Goal: Navigation & Orientation: Find specific page/section

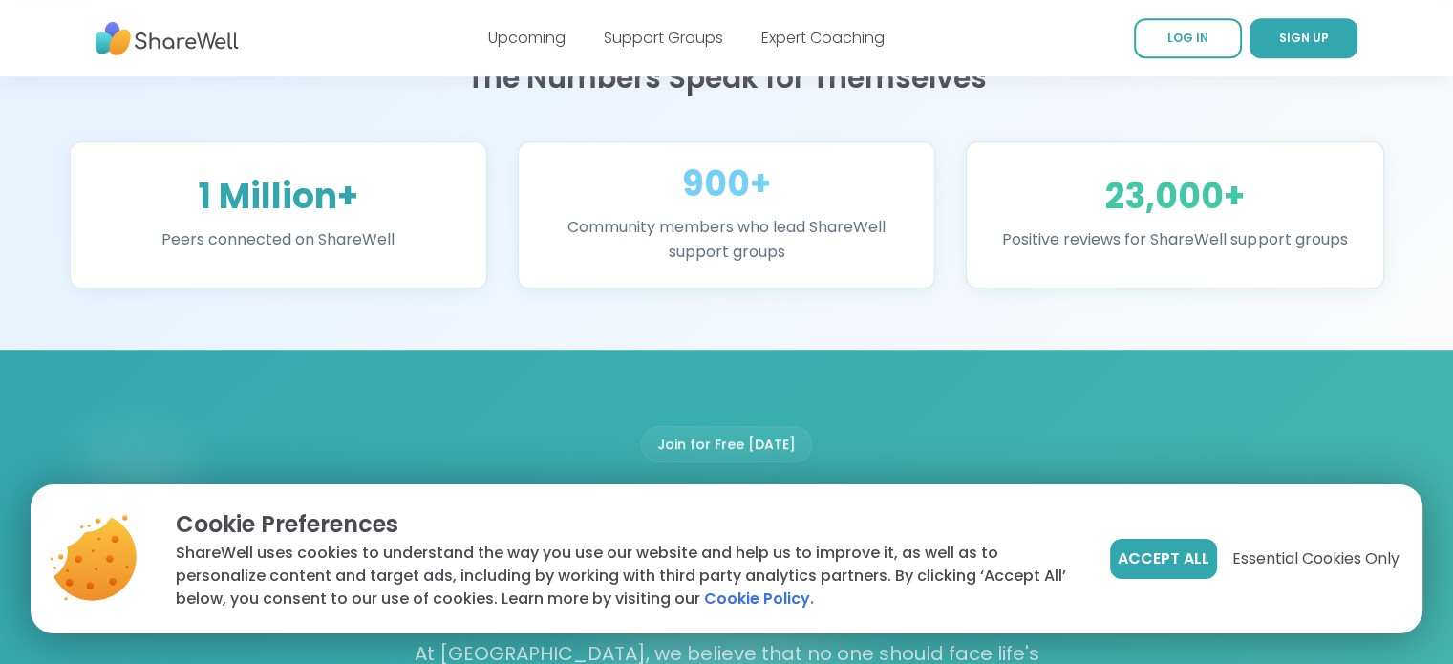
scroll to position [1337, 0]
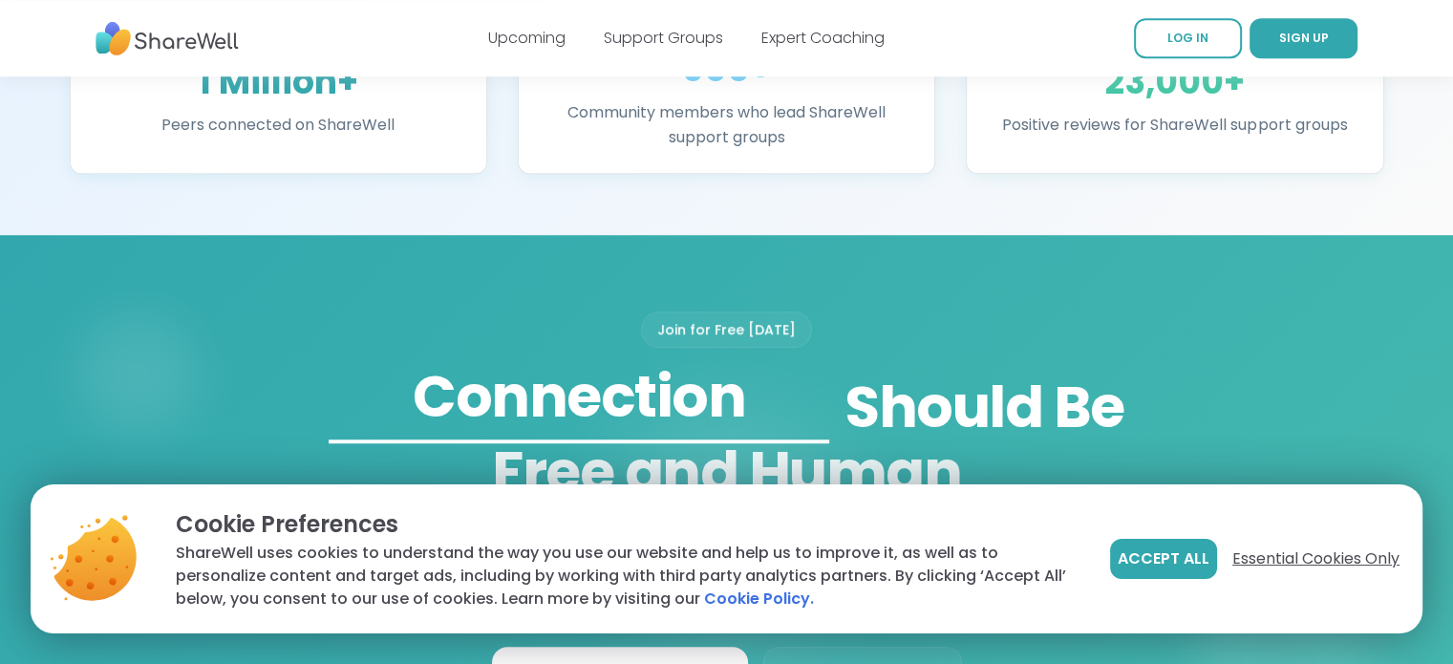
click at [1307, 555] on span "Essential Cookies Only" at bounding box center [1315, 558] width 167 height 23
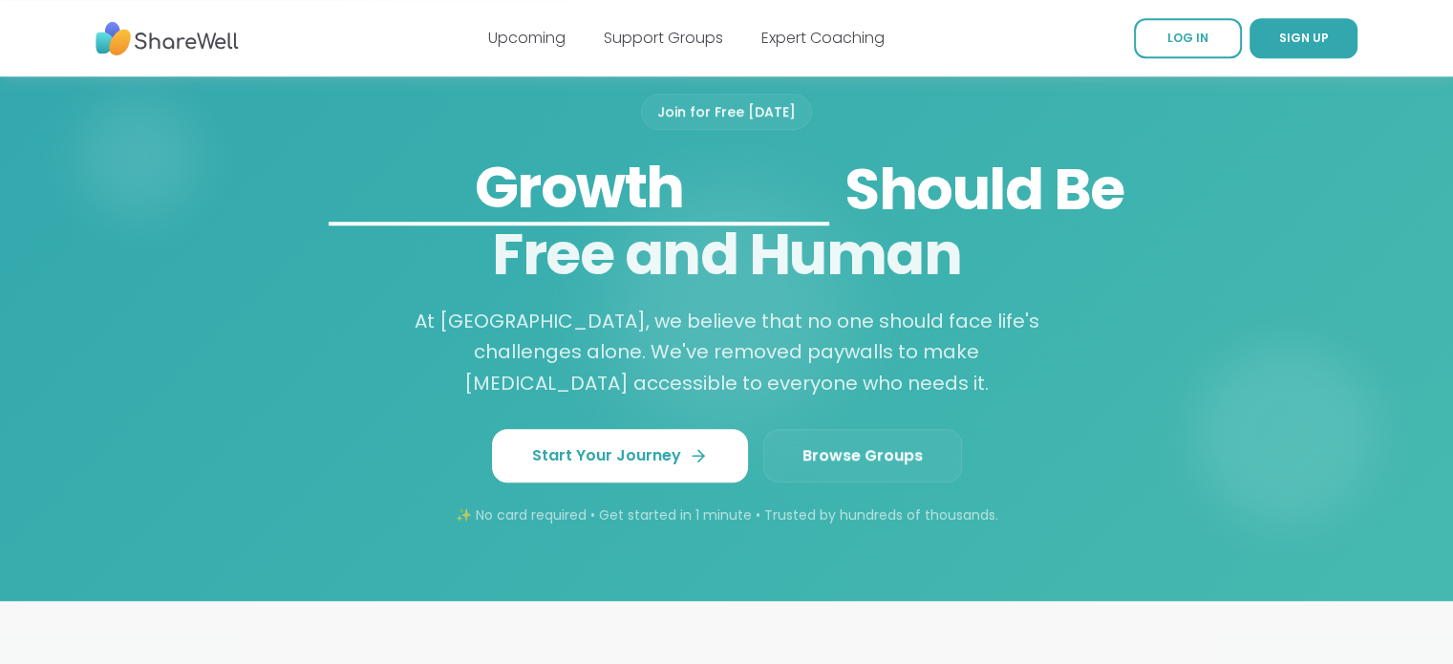
scroll to position [1624, 0]
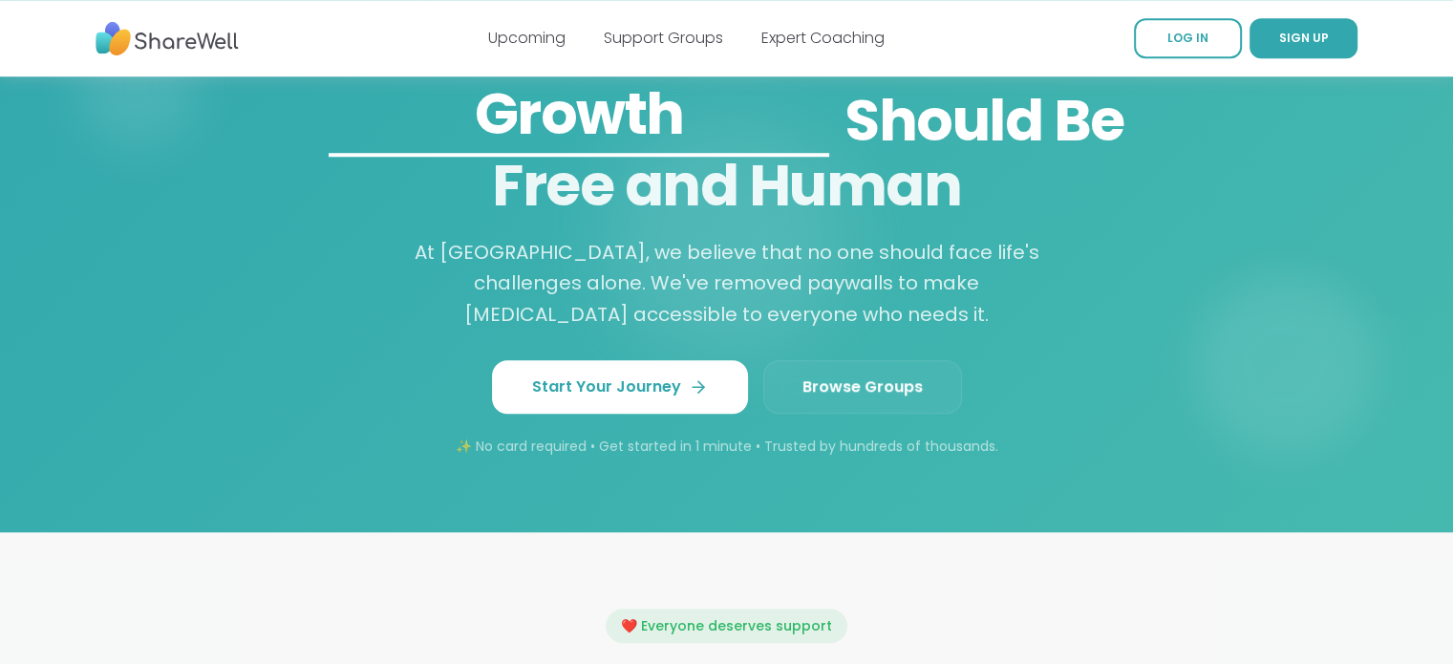
click at [832, 375] on span "Browse Groups" at bounding box center [862, 386] width 120 height 23
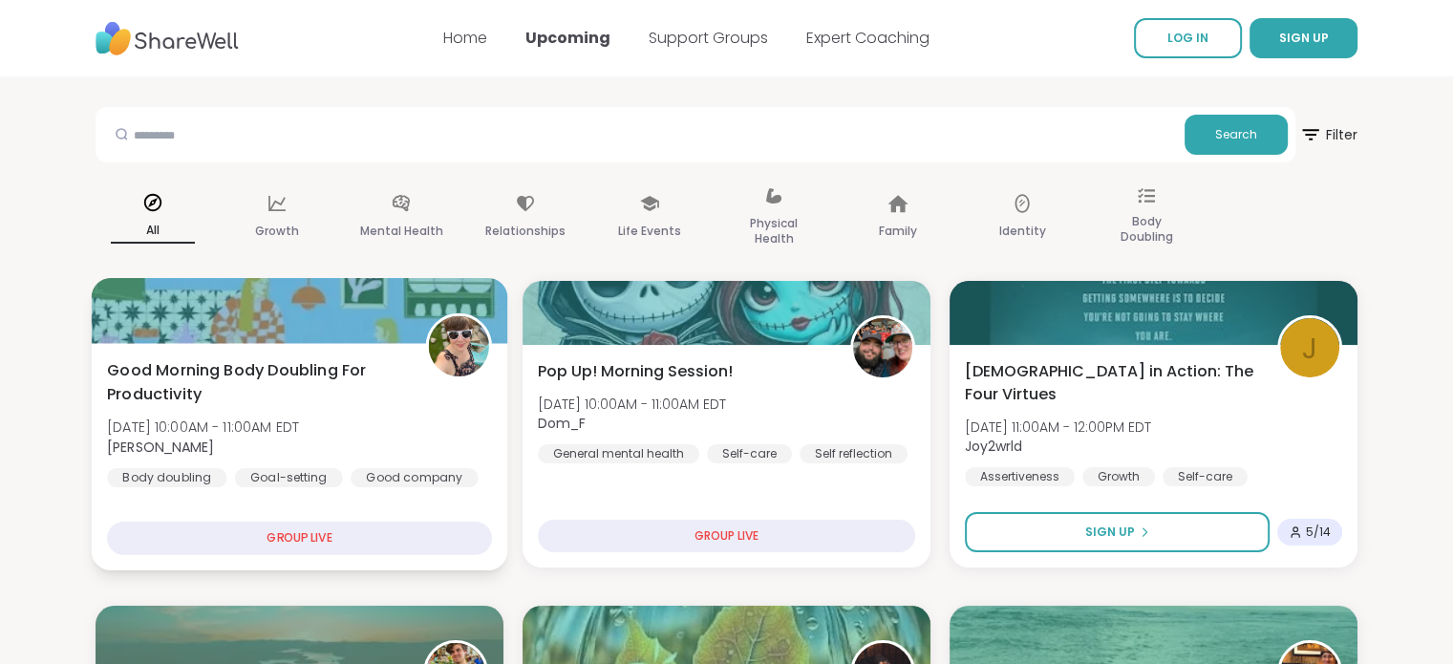
click at [295, 535] on div "GROUP LIVE" at bounding box center [299, 537] width 385 height 33
click at [294, 534] on div "GROUP LIVE" at bounding box center [299, 537] width 385 height 33
click at [172, 473] on div "Body doubling" at bounding box center [166, 477] width 119 height 19
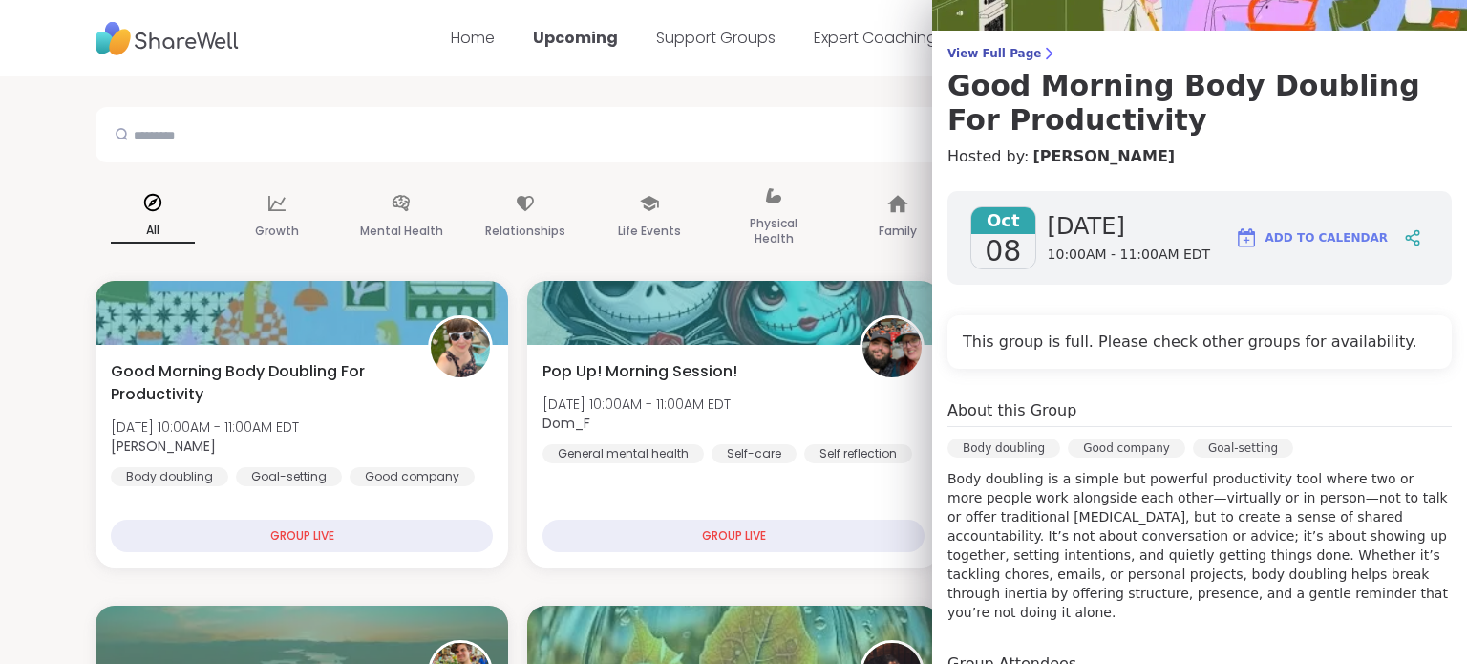
scroll to position [287, 0]
